Goal: Browse casually: Explore the website without a specific task or goal

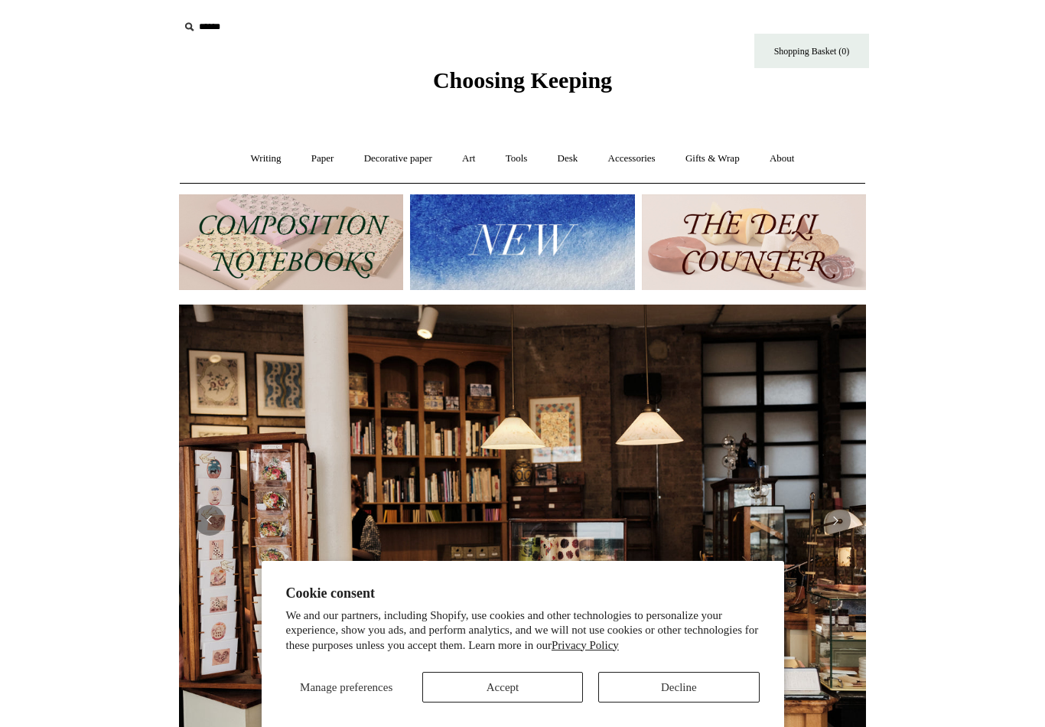
click at [471, 158] on link "Art +" at bounding box center [468, 158] width 41 height 41
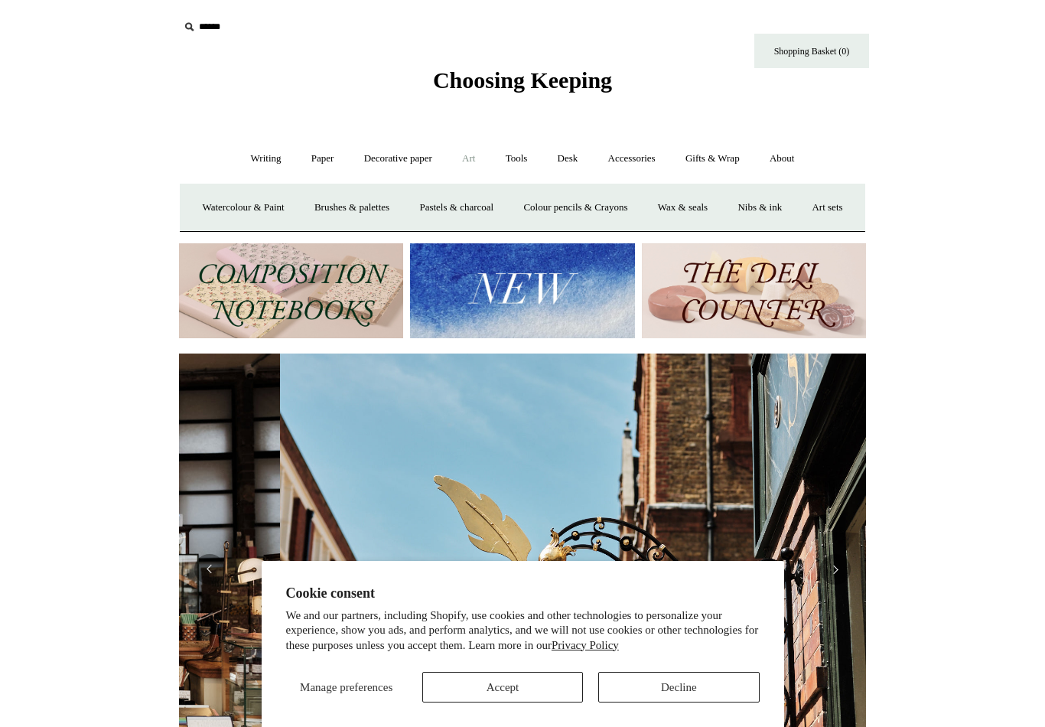
scroll to position [0, 687]
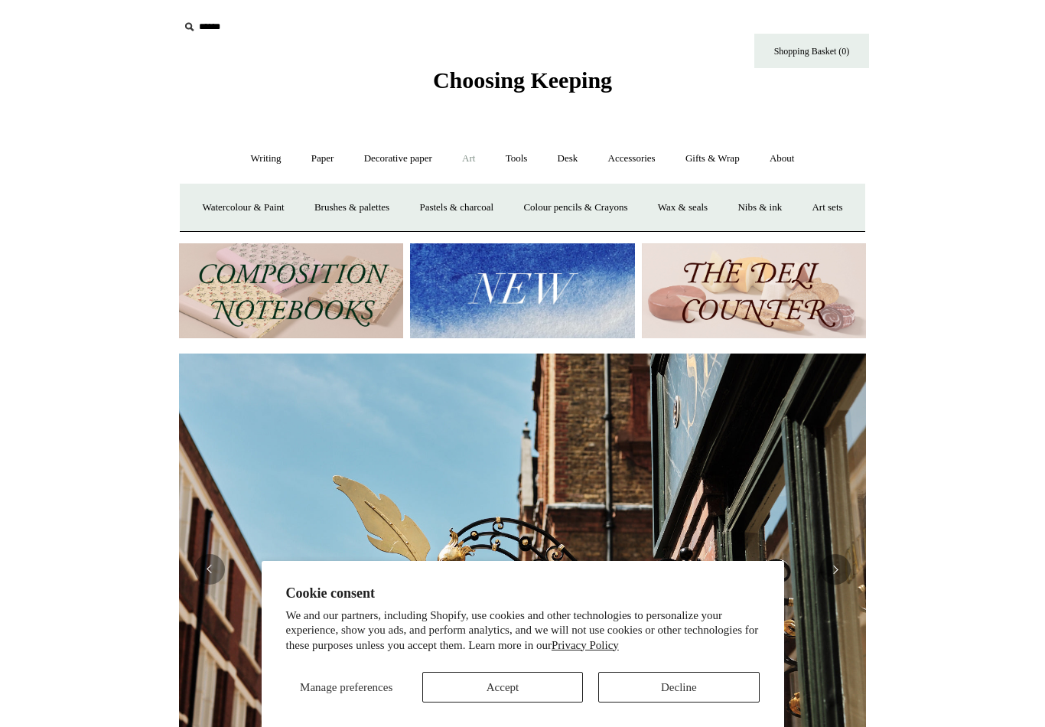
click at [294, 209] on link "Watercolour & Paint" at bounding box center [242, 207] width 109 height 41
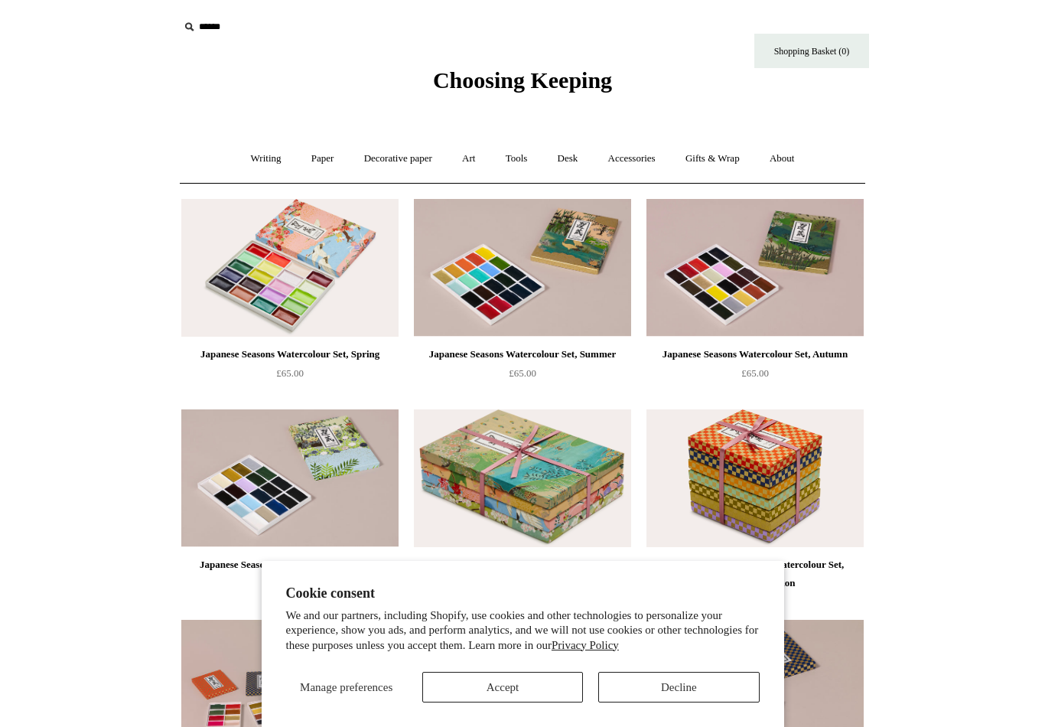
click at [559, 694] on button "Accept" at bounding box center [502, 687] width 161 height 31
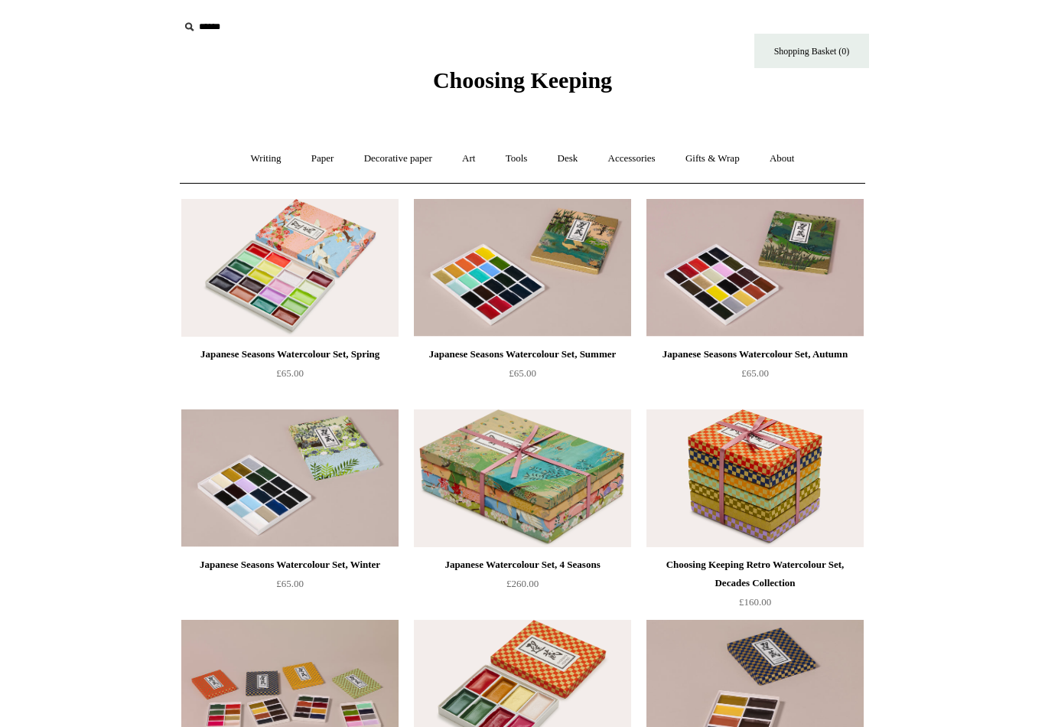
click at [473, 158] on link "Art +" at bounding box center [468, 158] width 41 height 41
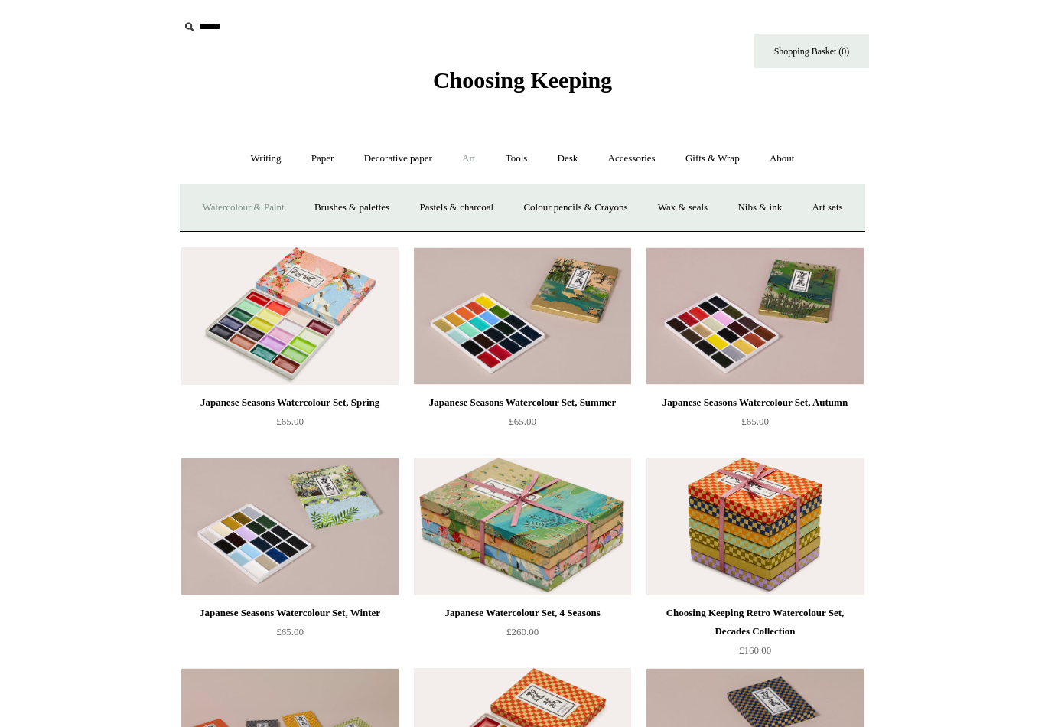
click at [628, 208] on link "Colour pencils & Crayons" at bounding box center [576, 207] width 132 height 41
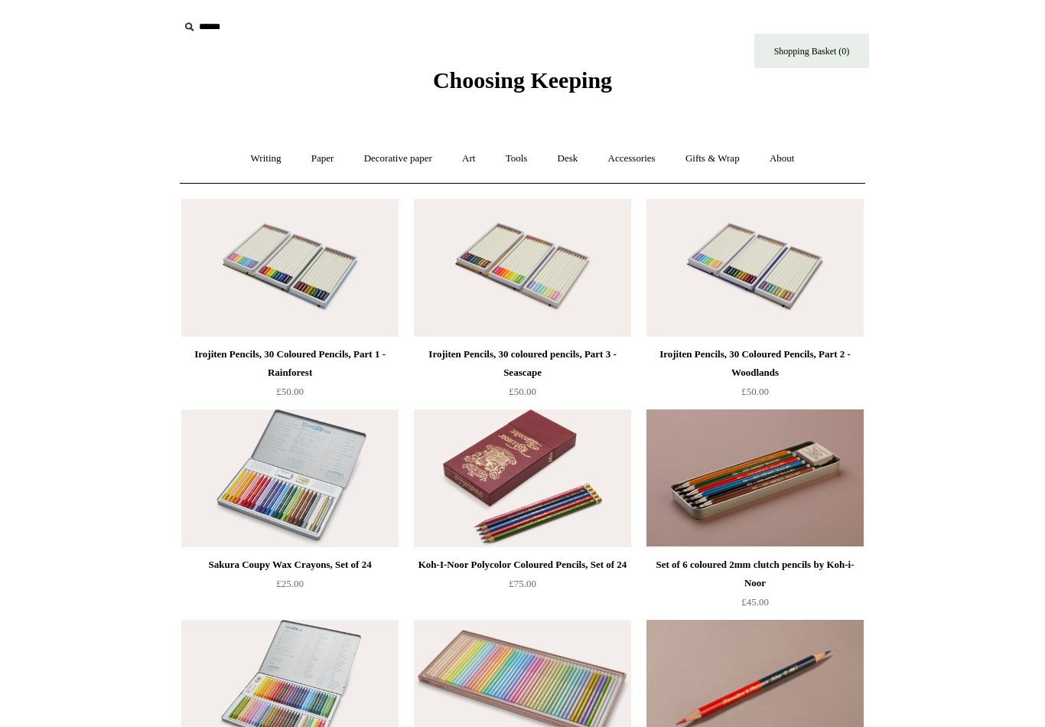
click at [469, 154] on link "Art +" at bounding box center [468, 158] width 41 height 41
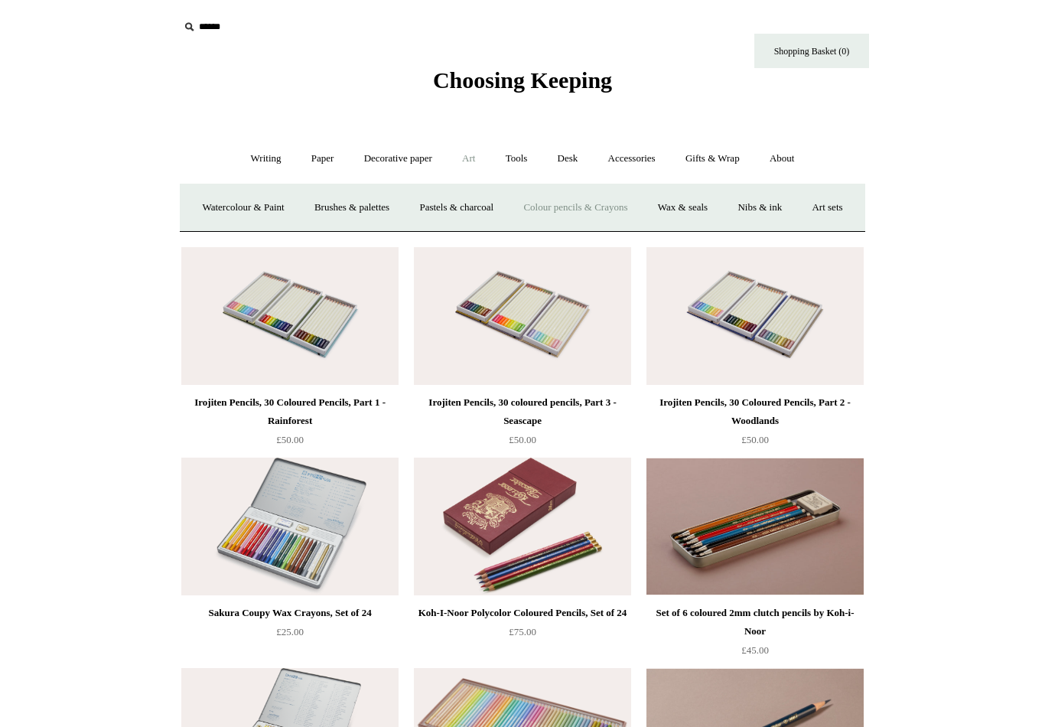
click at [796, 205] on link "Nibs & ink" at bounding box center [760, 207] width 72 height 41
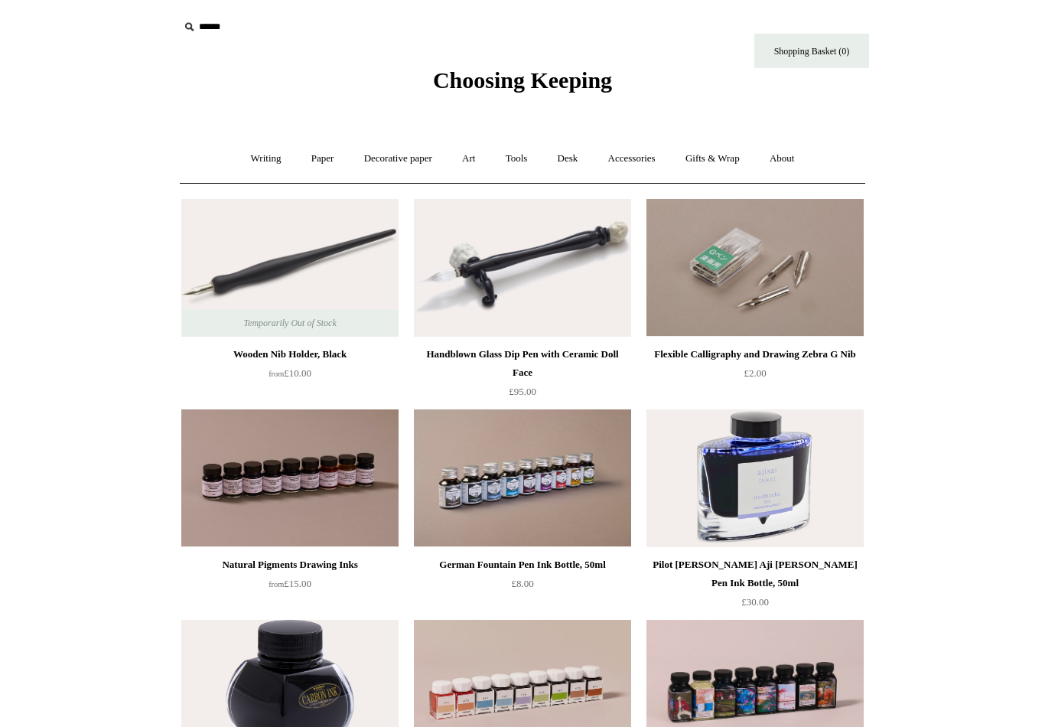
click at [523, 163] on link "Tools +" at bounding box center [517, 158] width 50 height 41
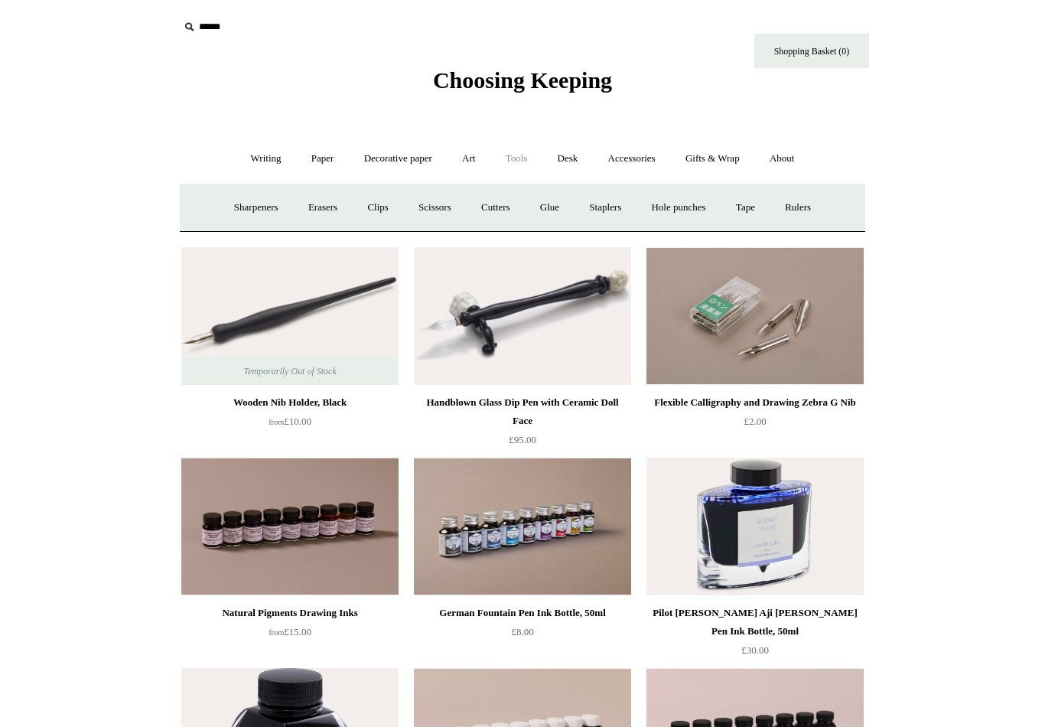
click at [269, 153] on link "Writing +" at bounding box center [266, 158] width 58 height 41
click at [252, 206] on link "Pens by brand +" at bounding box center [250, 207] width 84 height 41
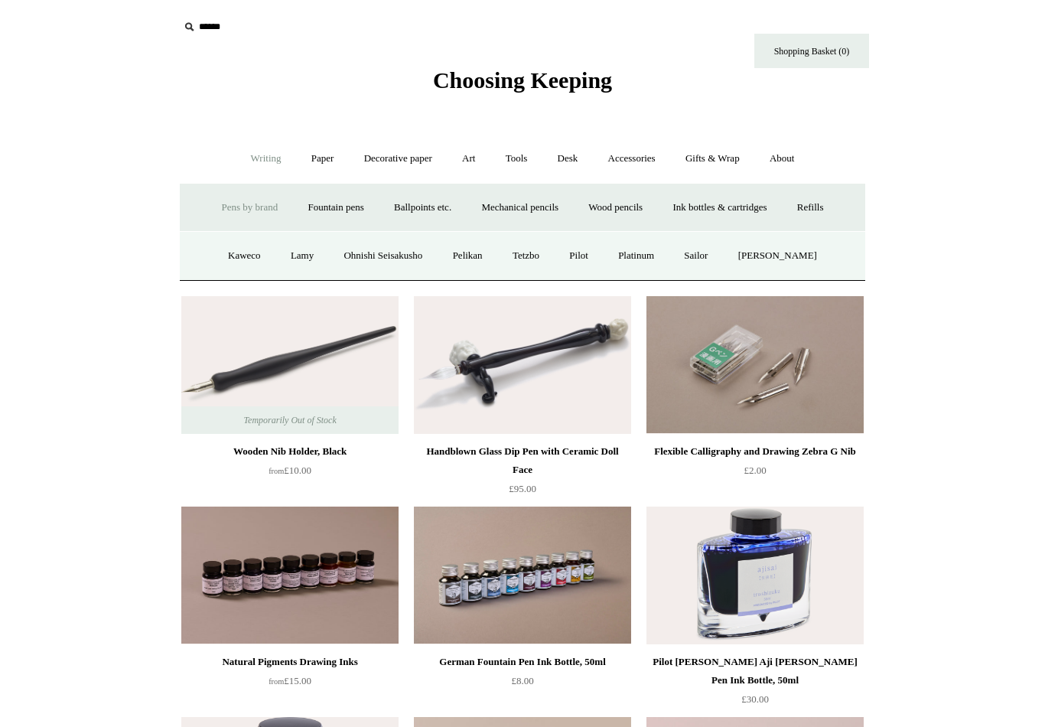
click at [712, 262] on link "Sailor" at bounding box center [695, 256] width 51 height 41
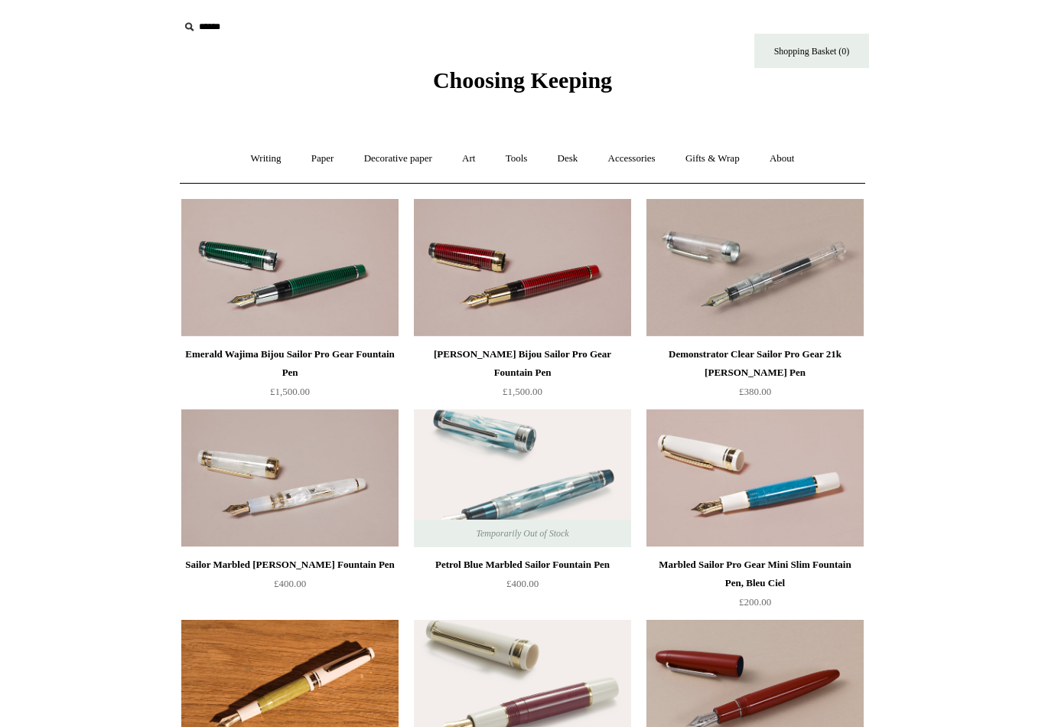
click at [422, 161] on link "Decorative paper +" at bounding box center [398, 158] width 96 height 41
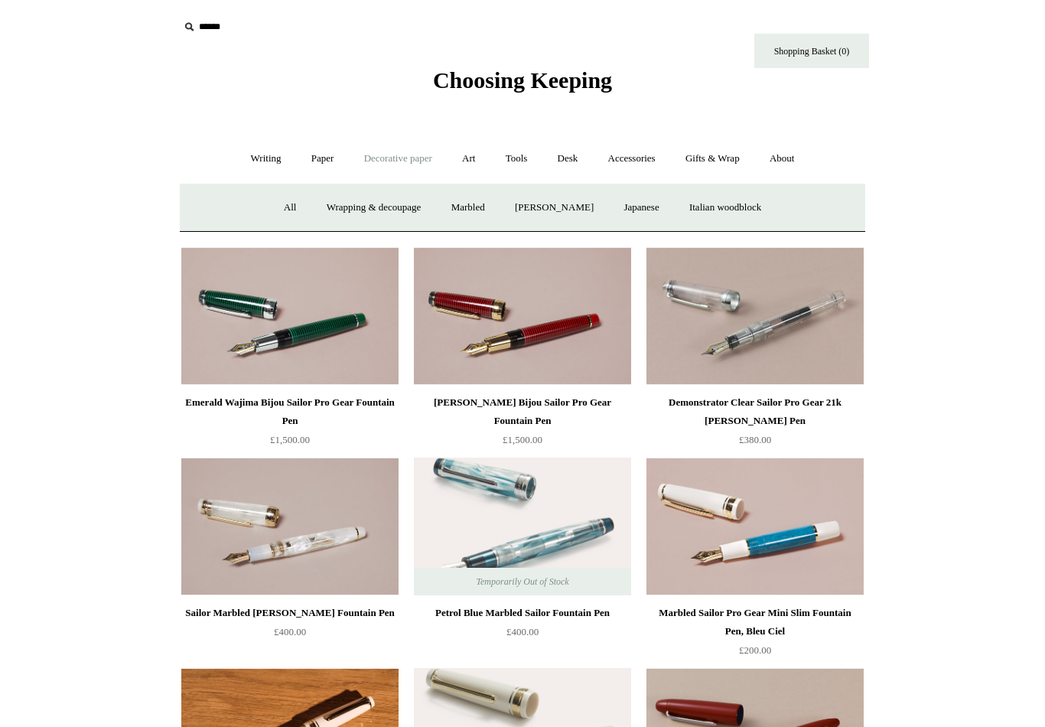
click at [467, 164] on link "Art +" at bounding box center [468, 158] width 41 height 41
click at [798, 228] on link "Art sets" at bounding box center [827, 207] width 58 height 41
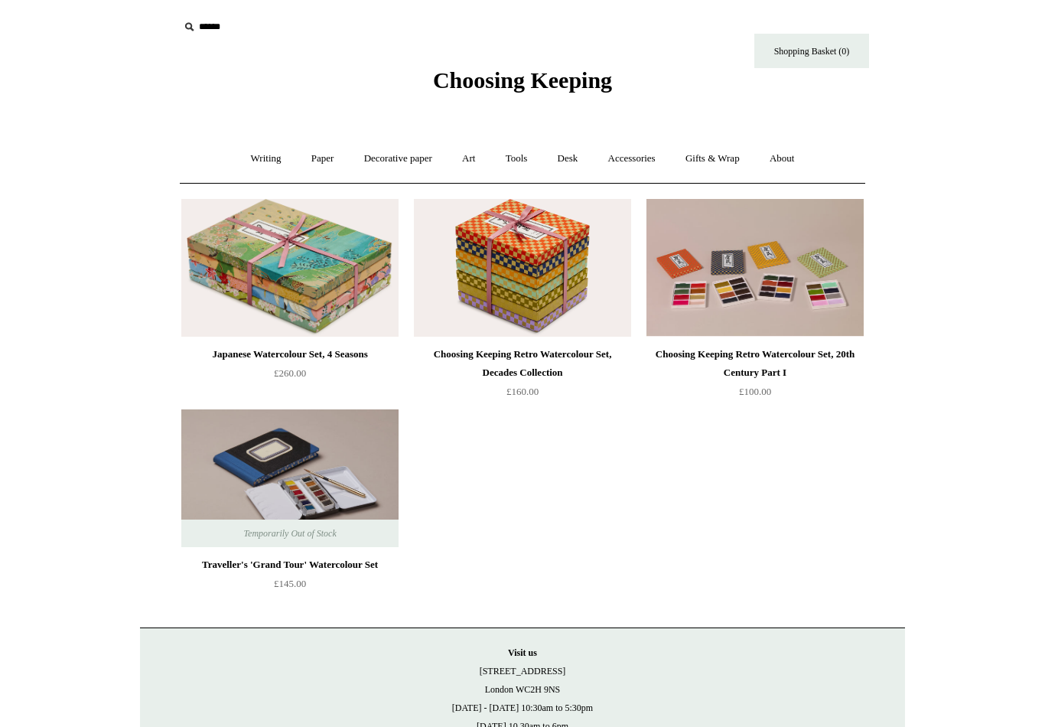
click at [570, 160] on link "Desk +" at bounding box center [568, 158] width 48 height 41
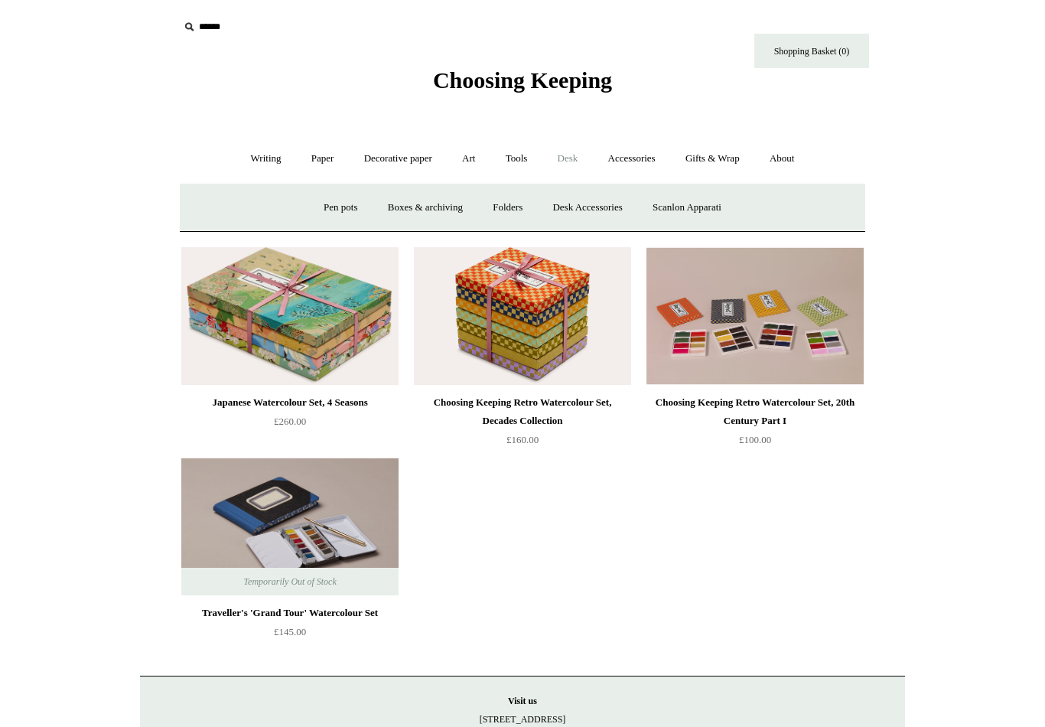
click at [480, 162] on link "Art +" at bounding box center [468, 158] width 41 height 41
click at [291, 210] on link "Watercolour & Paint" at bounding box center [242, 207] width 109 height 41
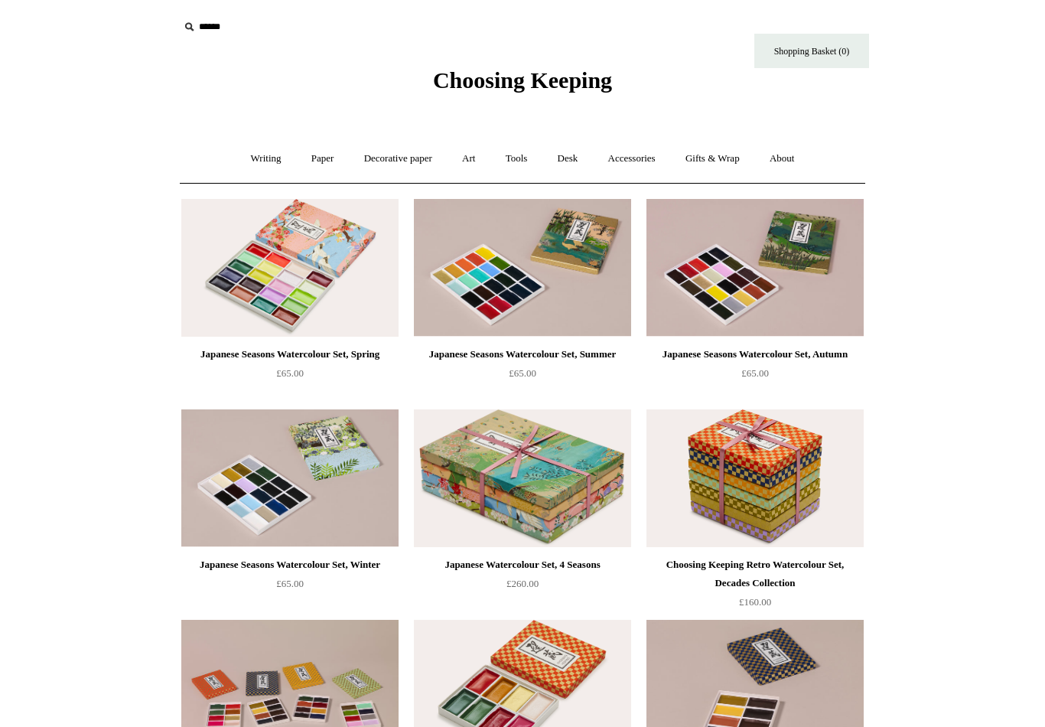
click at [776, 295] on img at bounding box center [755, 268] width 217 height 138
click at [553, 279] on img at bounding box center [522, 268] width 217 height 138
click at [373, 497] on img at bounding box center [289, 478] width 217 height 138
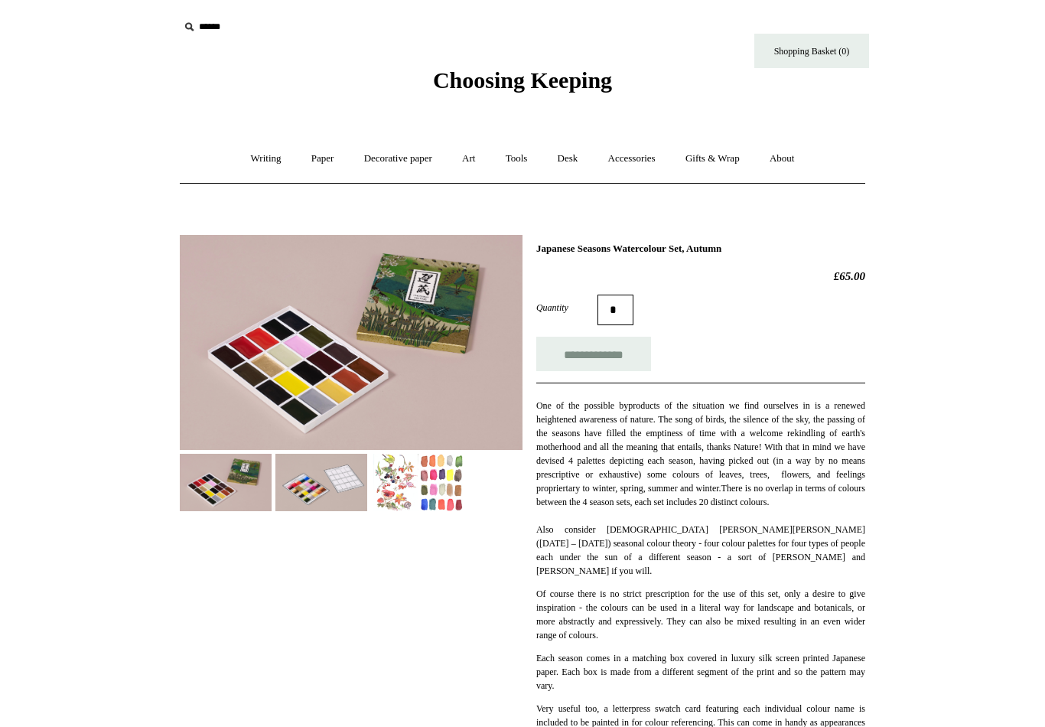
click at [438, 489] on img at bounding box center [417, 482] width 92 height 57
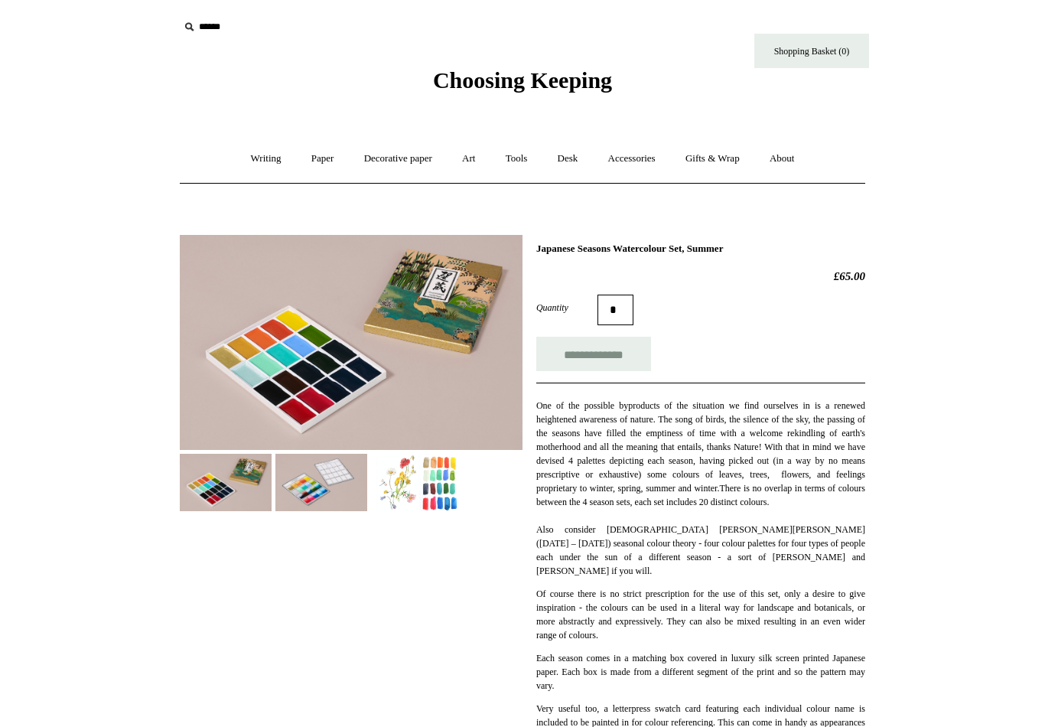
click at [448, 509] on img at bounding box center [417, 482] width 92 height 57
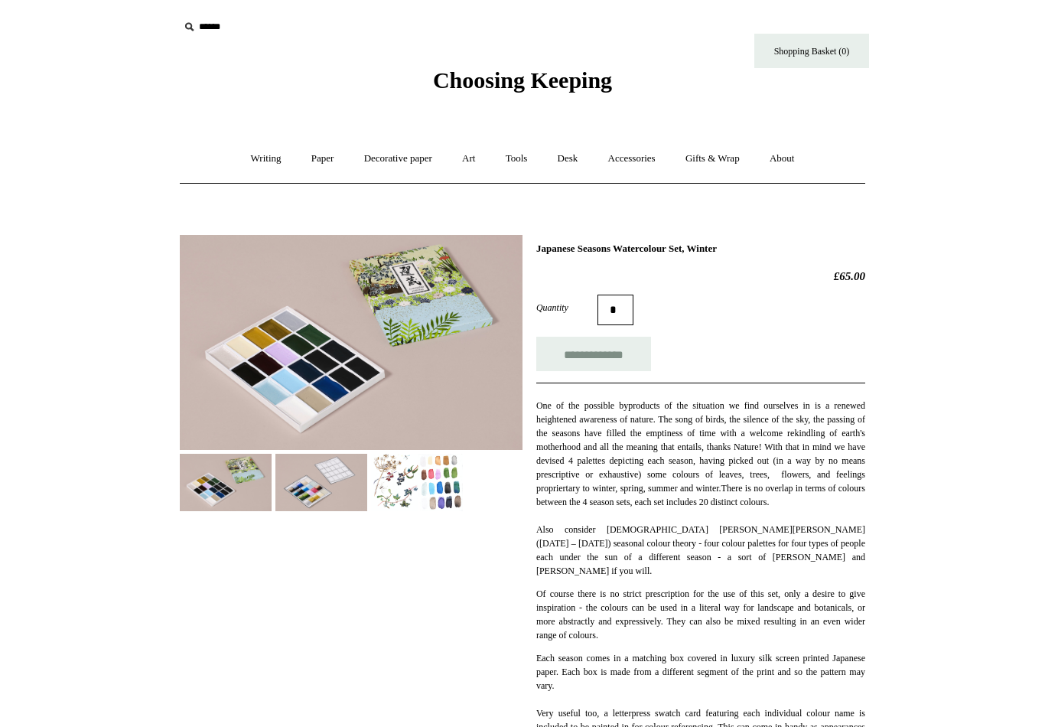
click at [438, 490] on img at bounding box center [417, 482] width 92 height 57
